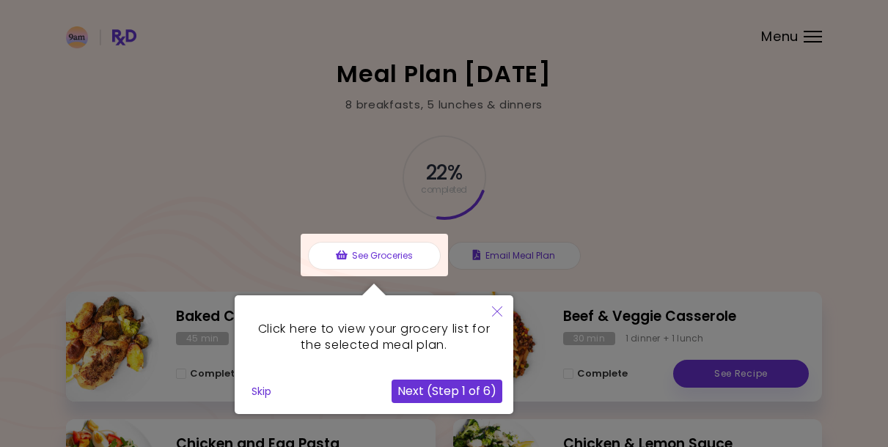
click at [427, 394] on button "Next (Step 1 of 6)" at bounding box center [446, 391] width 111 height 23
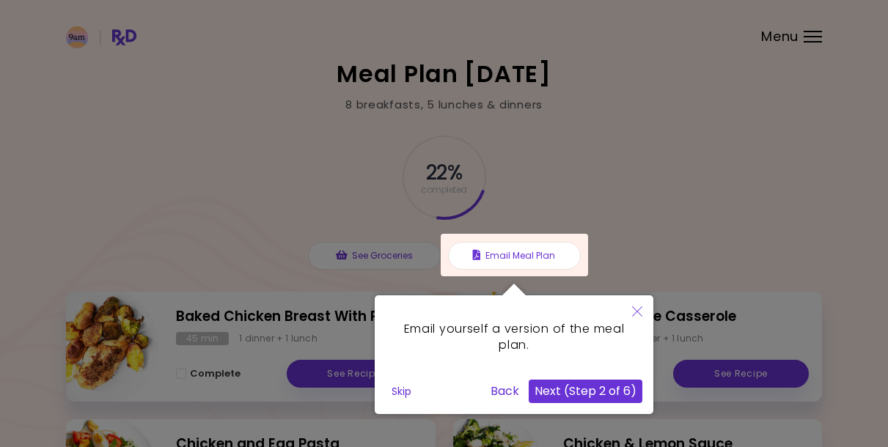
click at [577, 390] on button "Next (Step 2 of 6)" at bounding box center [586, 391] width 114 height 23
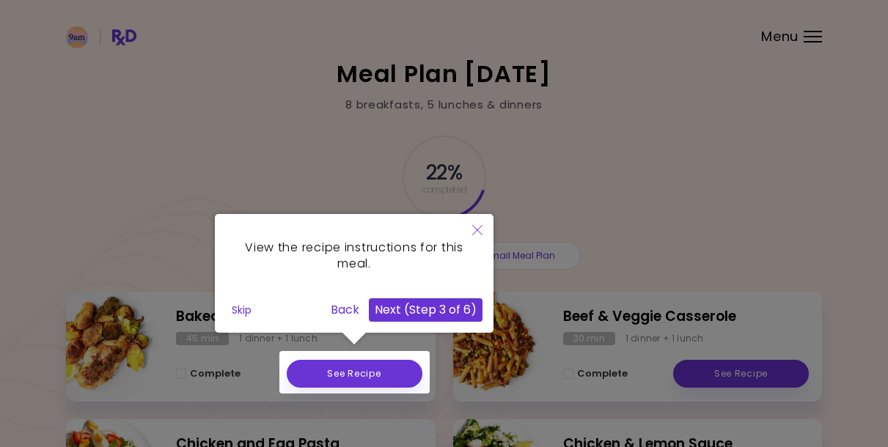
click at [453, 317] on button "Next (Step 3 of 6)" at bounding box center [426, 309] width 114 height 23
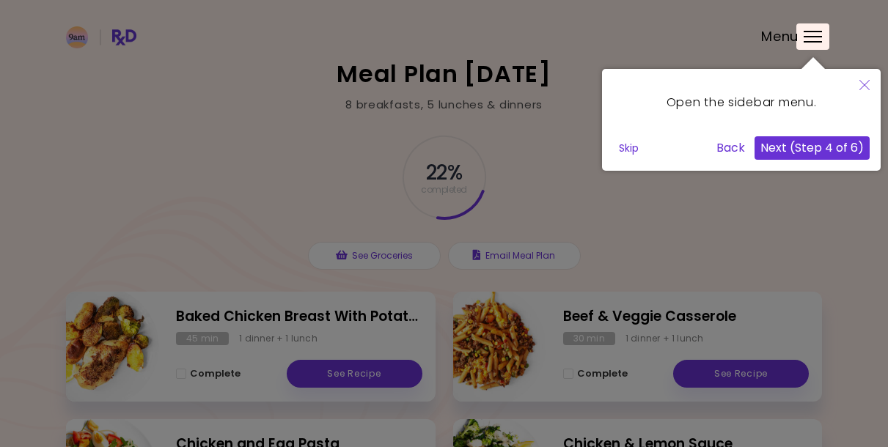
click at [807, 143] on button "Next (Step 4 of 6)" at bounding box center [811, 147] width 115 height 23
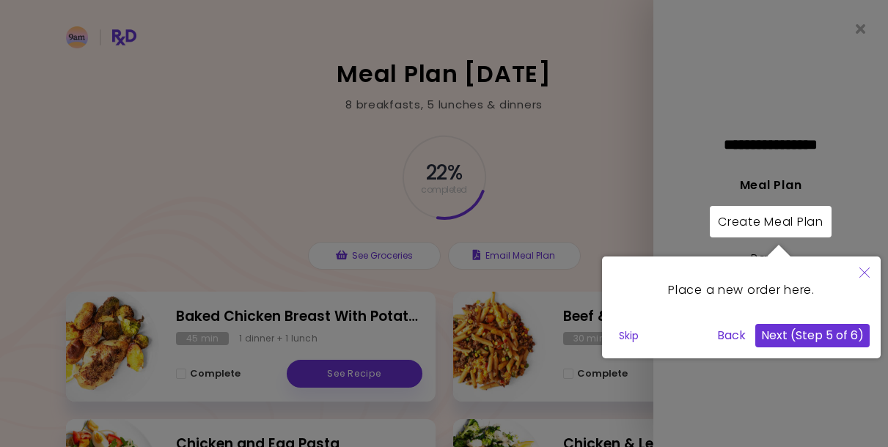
click at [806, 338] on button "Next (Step 5 of 6)" at bounding box center [812, 335] width 114 height 23
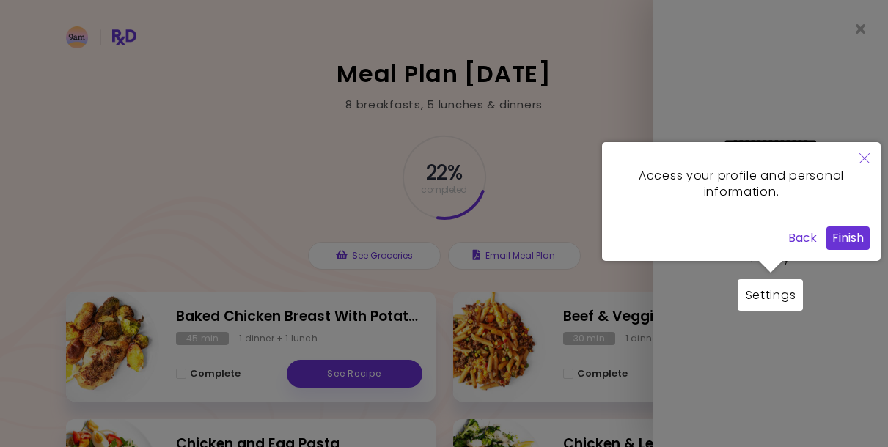
click at [847, 232] on button "Finish" at bounding box center [847, 238] width 43 height 23
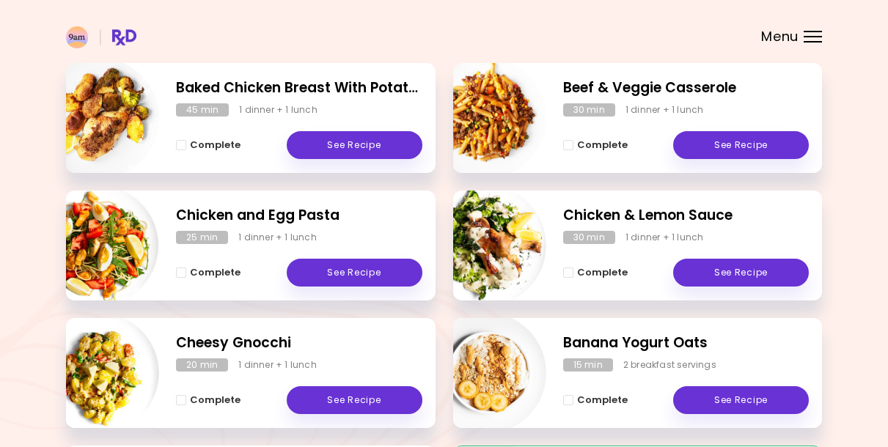
scroll to position [229, 0]
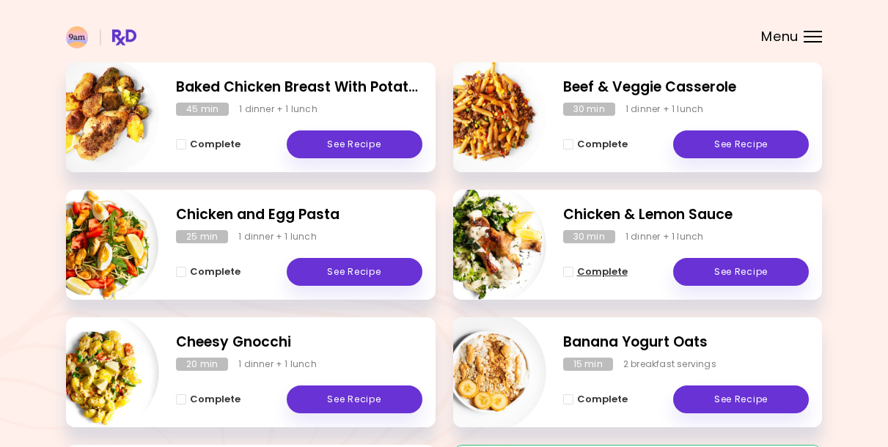
click at [566, 273] on span "Complete - Chicken & Lemon Sauce" at bounding box center [568, 272] width 10 height 10
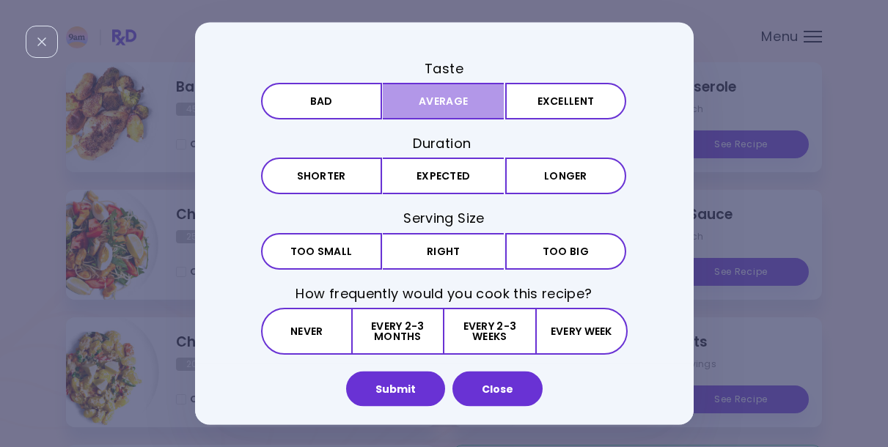
click at [438, 106] on button "Average" at bounding box center [443, 101] width 121 height 37
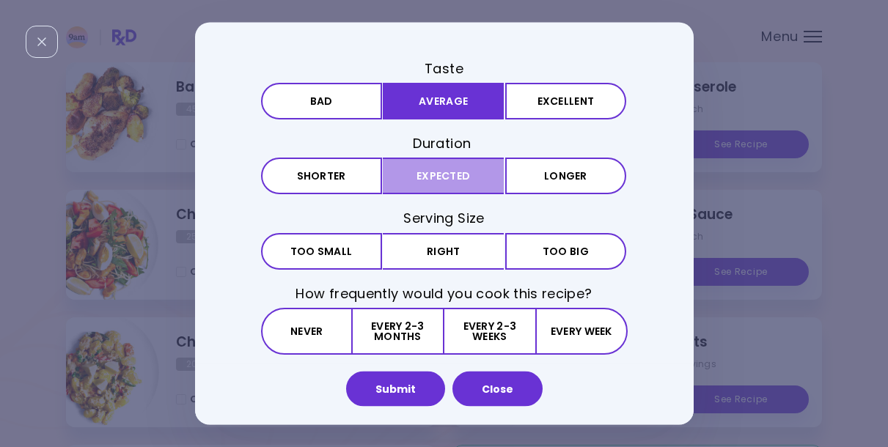
click at [407, 166] on button "Expected" at bounding box center [443, 176] width 121 height 37
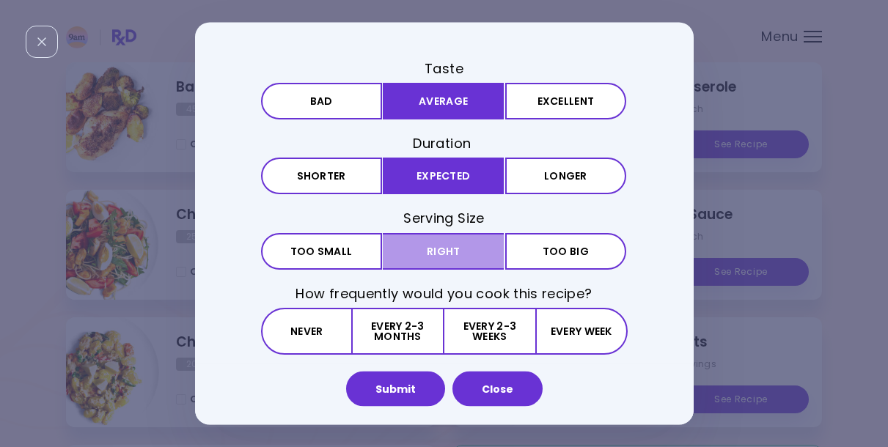
click at [432, 259] on button "Right" at bounding box center [443, 250] width 121 height 37
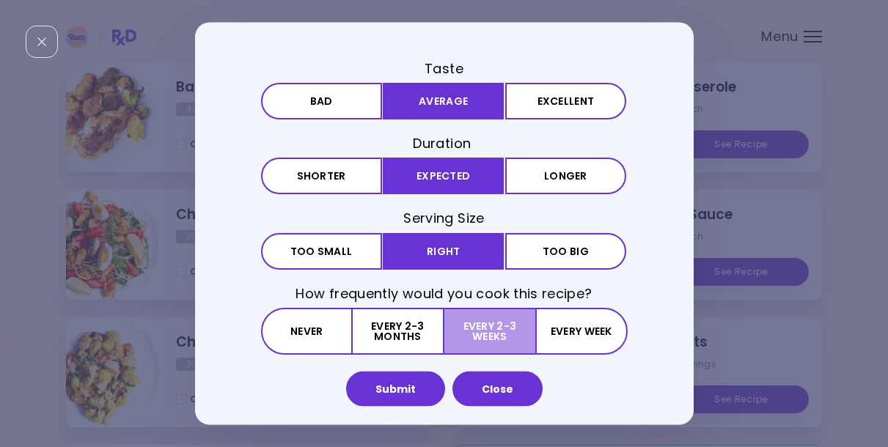
click at [479, 315] on button "Every 2-3 weeks" at bounding box center [489, 330] width 91 height 47
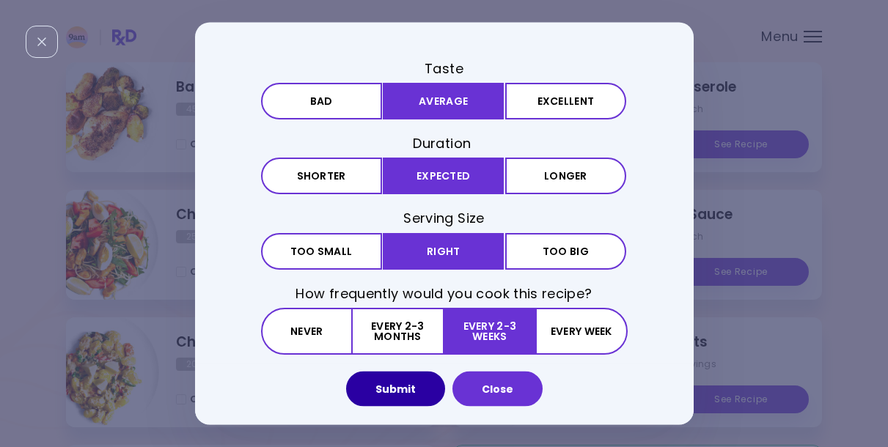
click at [402, 379] on button "Submit" at bounding box center [395, 389] width 99 height 35
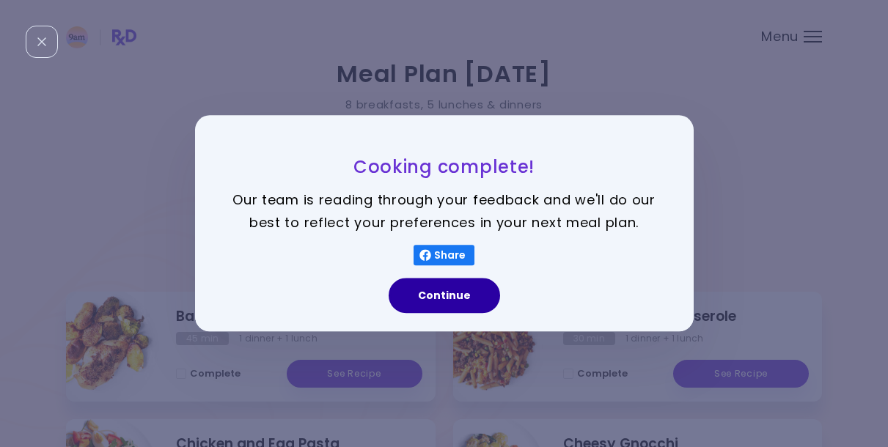
click at [419, 309] on button "Continue" at bounding box center [444, 296] width 111 height 35
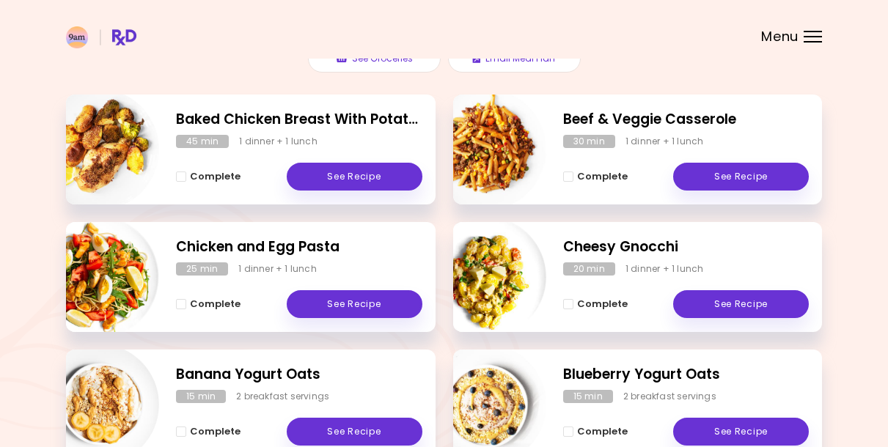
scroll to position [193, 0]
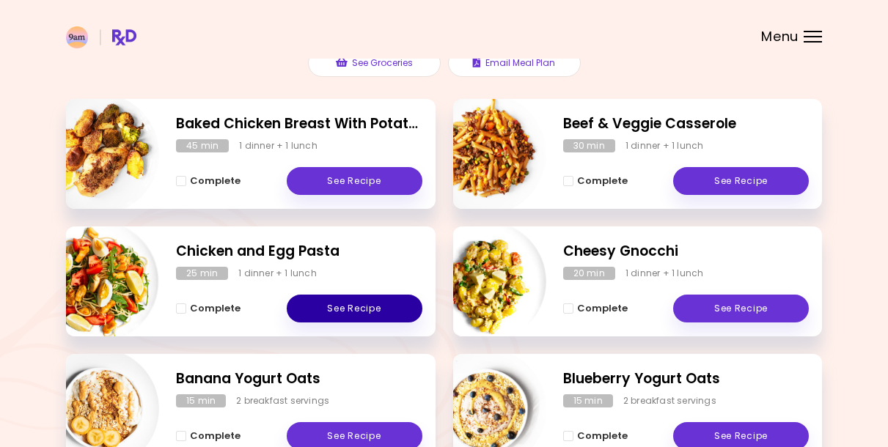
click at [369, 309] on link "See Recipe" at bounding box center [355, 309] width 136 height 28
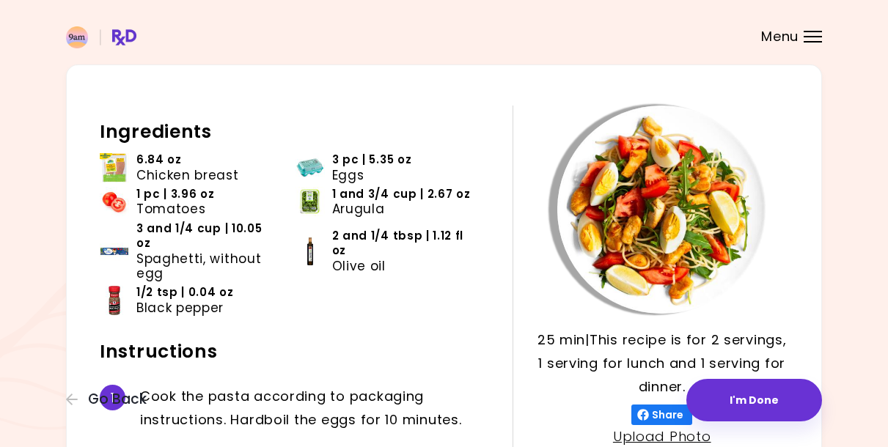
scroll to position [40, 0]
